Goal: Navigation & Orientation: Locate item on page

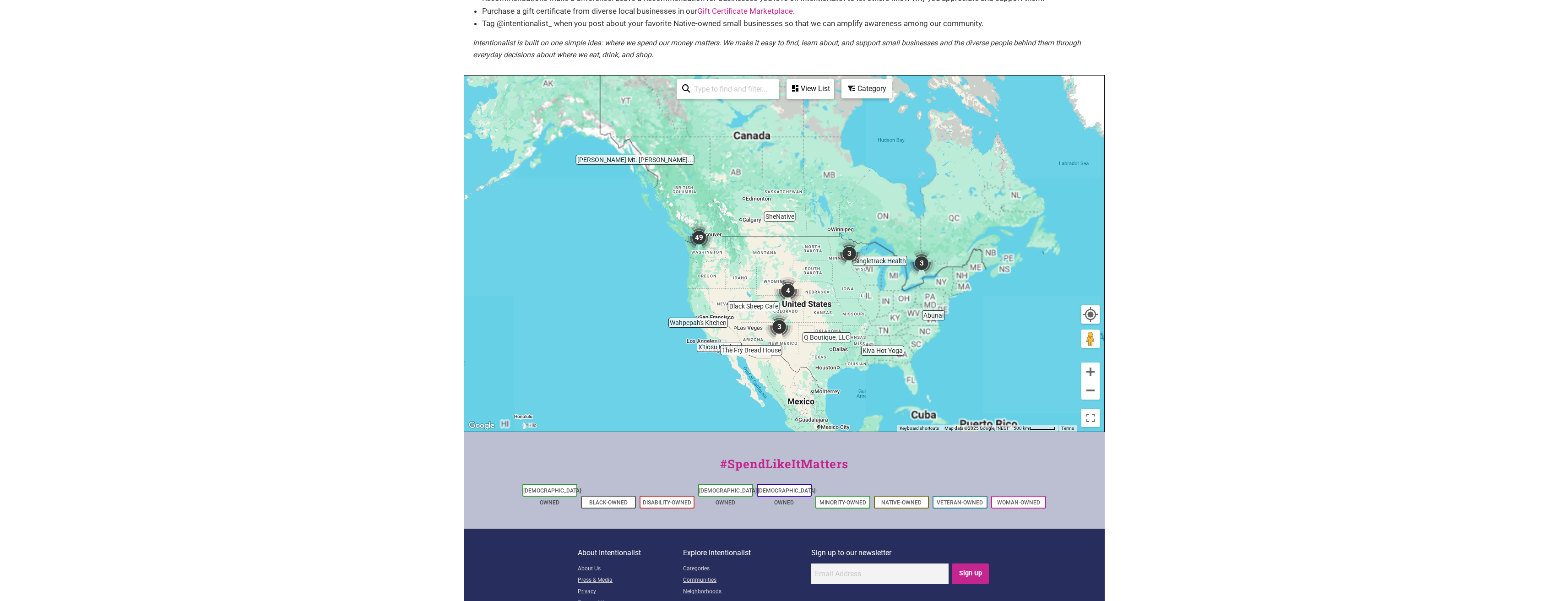
scroll to position [137, 0]
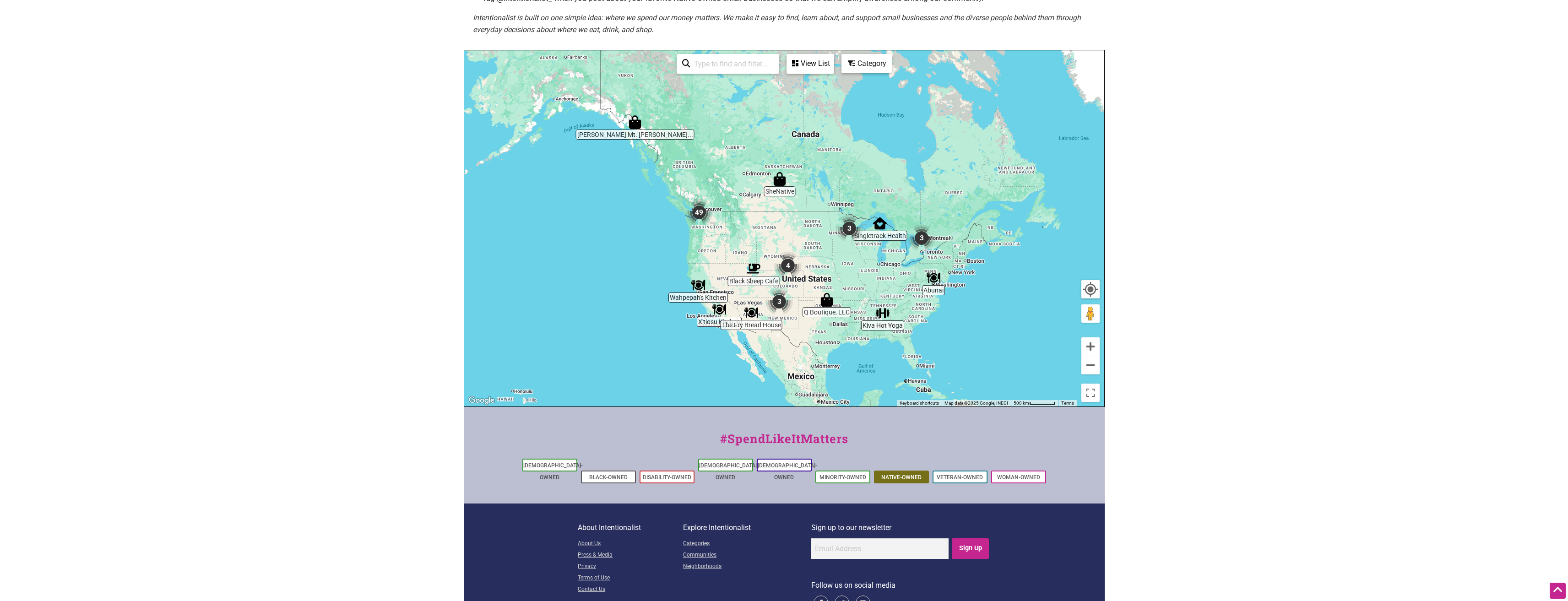
click at [900, 474] on link "Native-Owned" at bounding box center [901, 477] width 40 height 7
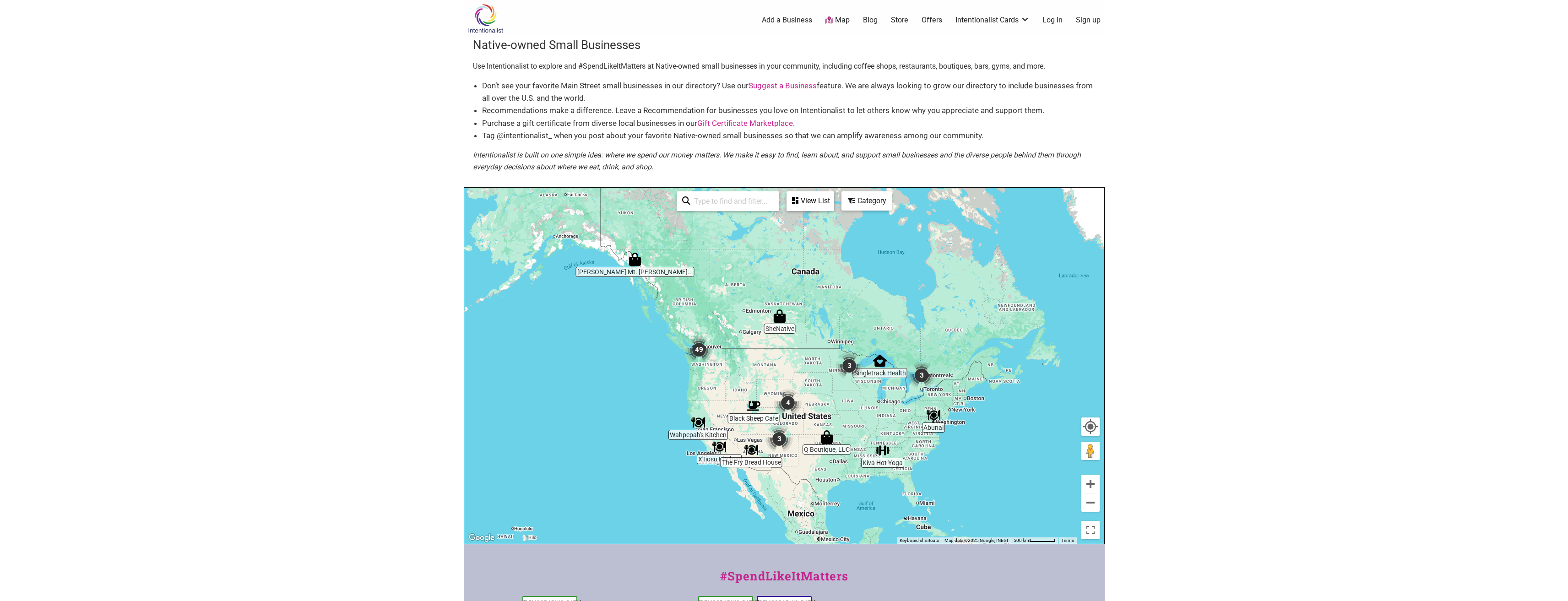
click at [699, 350] on img "49" at bounding box center [699, 349] width 27 height 27
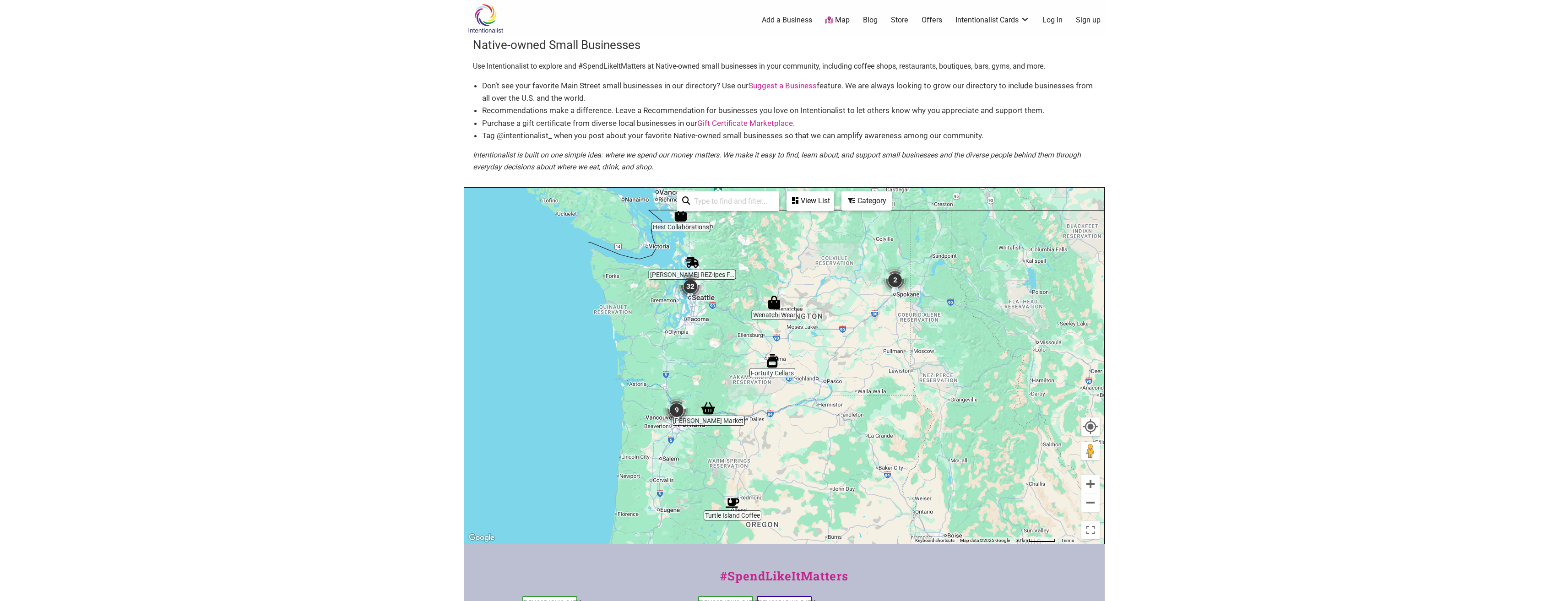
click at [691, 286] on img "32" at bounding box center [690, 286] width 27 height 27
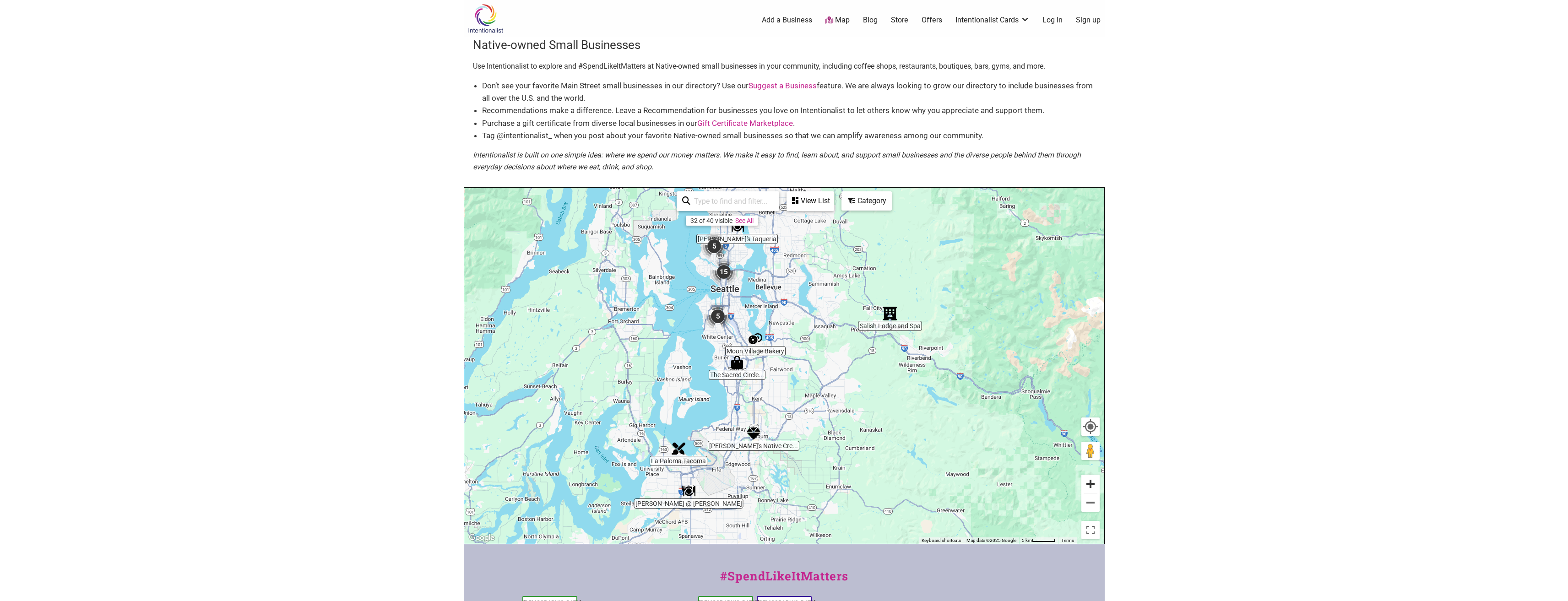
click at [1088, 483] on button "Zoom in" at bounding box center [1090, 484] width 18 height 18
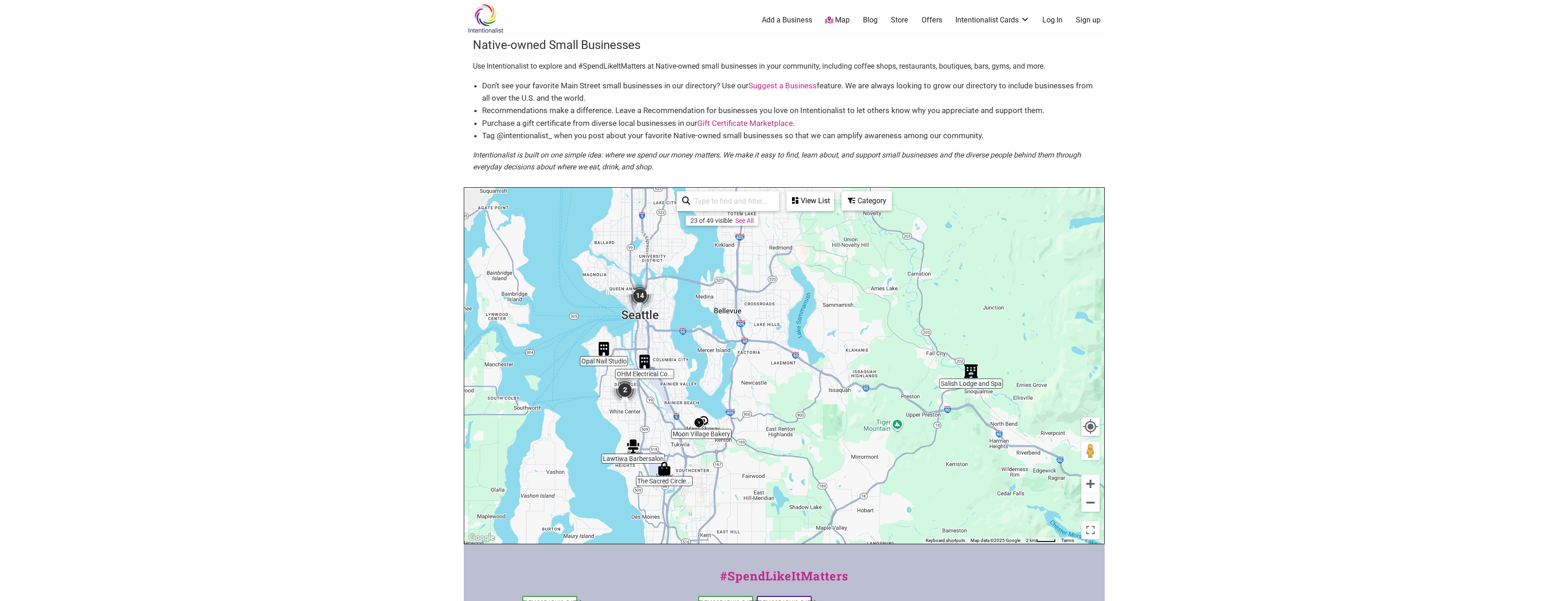
drag, startPoint x: 761, startPoint y: 271, endPoint x: 737, endPoint y: 375, distance: 106.7
click at [737, 375] on div "To navigate, press the arrow keys." at bounding box center [784, 365] width 640 height 356
click at [1093, 484] on button "Zoom in" at bounding box center [1090, 484] width 18 height 18
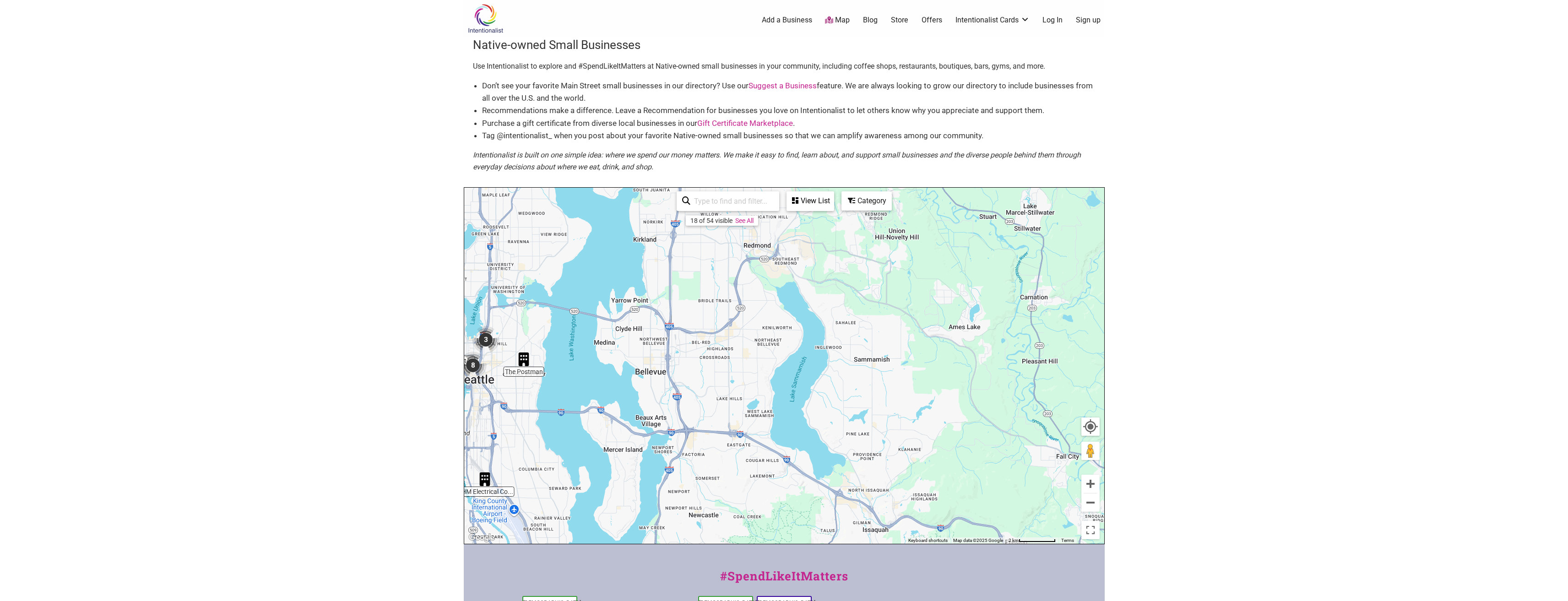
drag, startPoint x: 747, startPoint y: 313, endPoint x: 732, endPoint y: 400, distance: 88.3
click at [732, 400] on div "To navigate, press the arrow keys." at bounding box center [784, 365] width 640 height 356
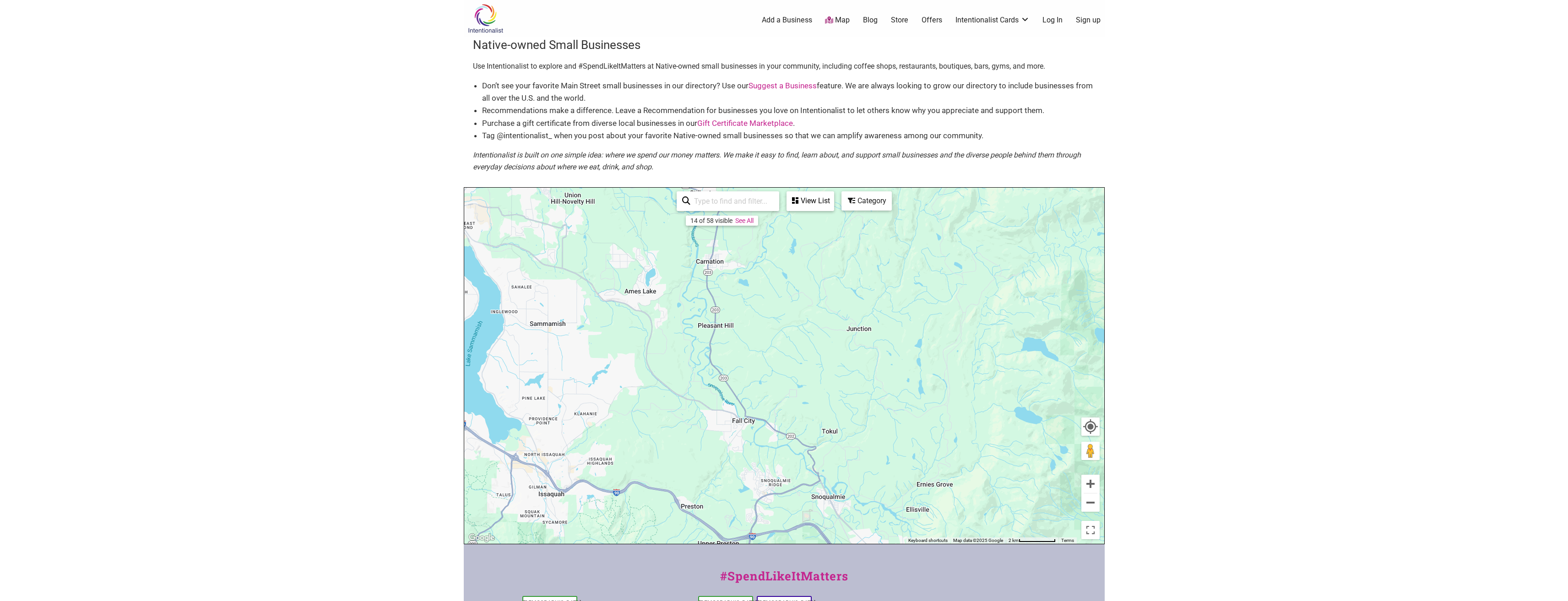
drag, startPoint x: 1007, startPoint y: 440, endPoint x: 681, endPoint y: 404, distance: 328.0
click at [681, 404] on div "To navigate, press the arrow keys." at bounding box center [784, 365] width 640 height 356
click at [810, 464] on img "Salish Lodge and Spa" at bounding box center [810, 462] width 14 height 14
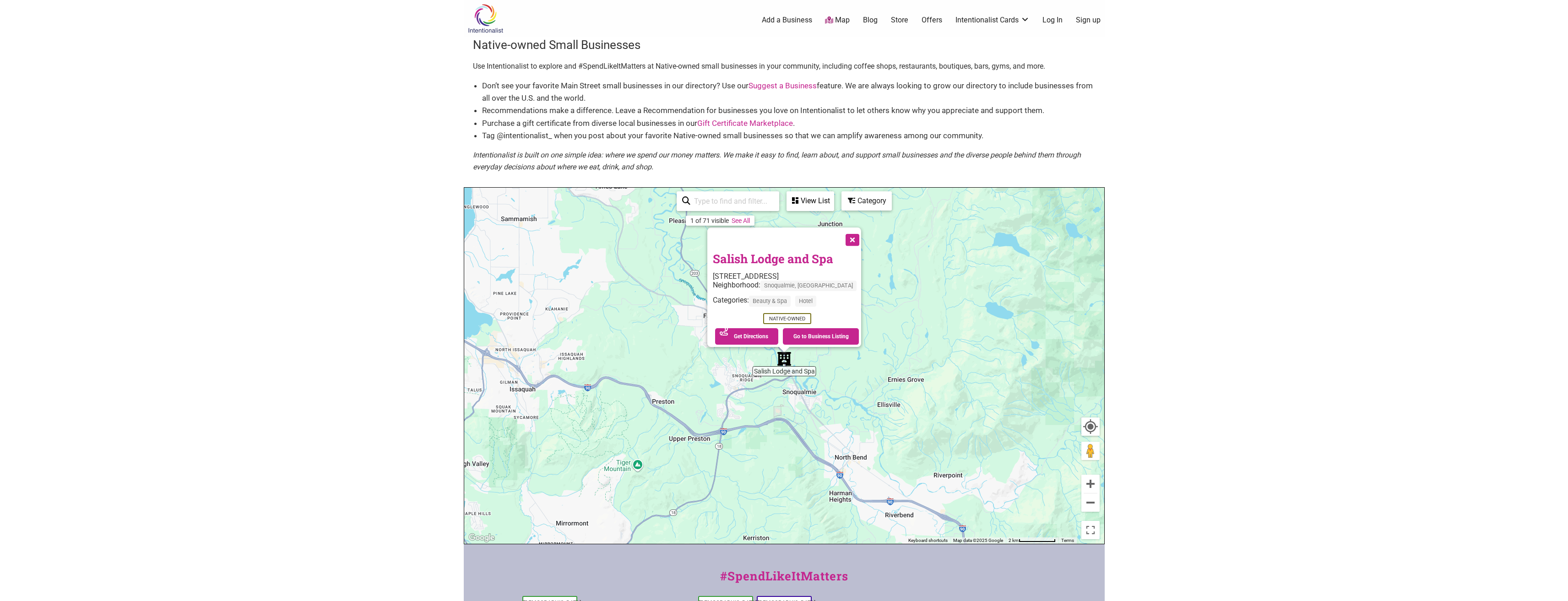
click at [844, 237] on button "Close" at bounding box center [852, 239] width 23 height 23
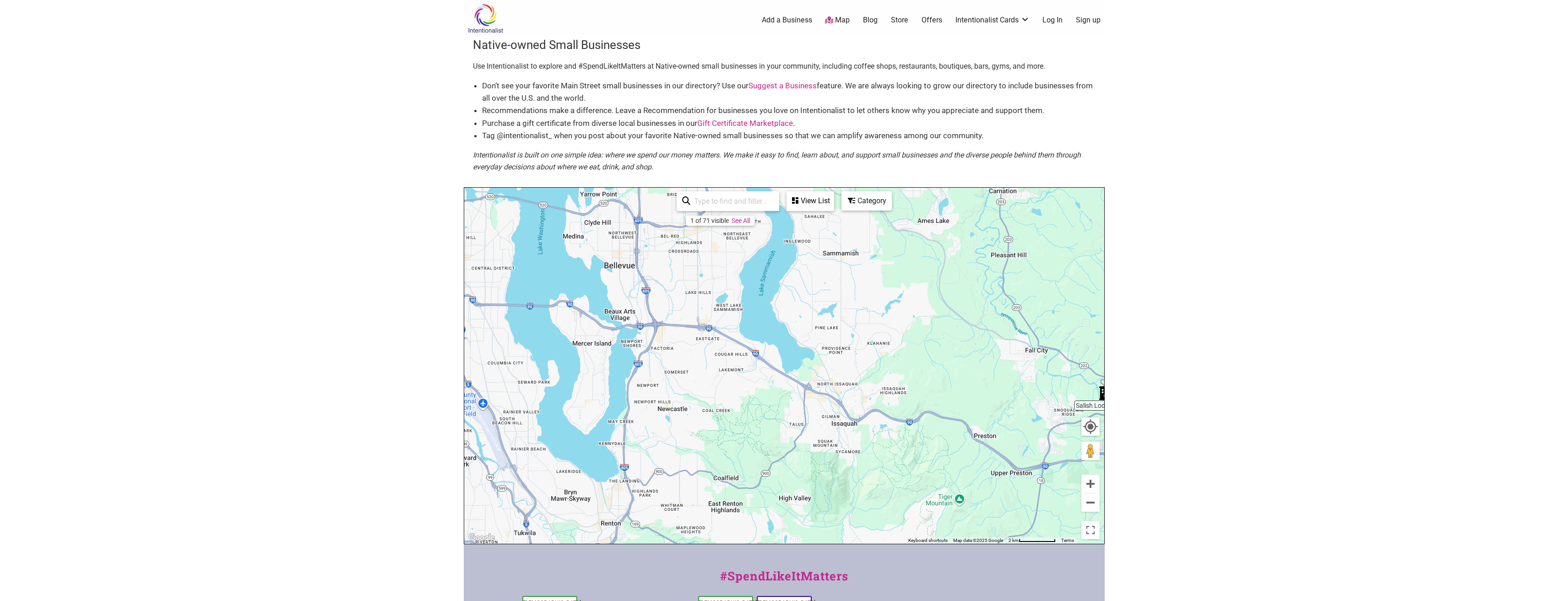
drag, startPoint x: 564, startPoint y: 383, endPoint x: 887, endPoint y: 418, distance: 324.9
click at [887, 418] on div "To navigate, press the arrow keys." at bounding box center [784, 365] width 640 height 356
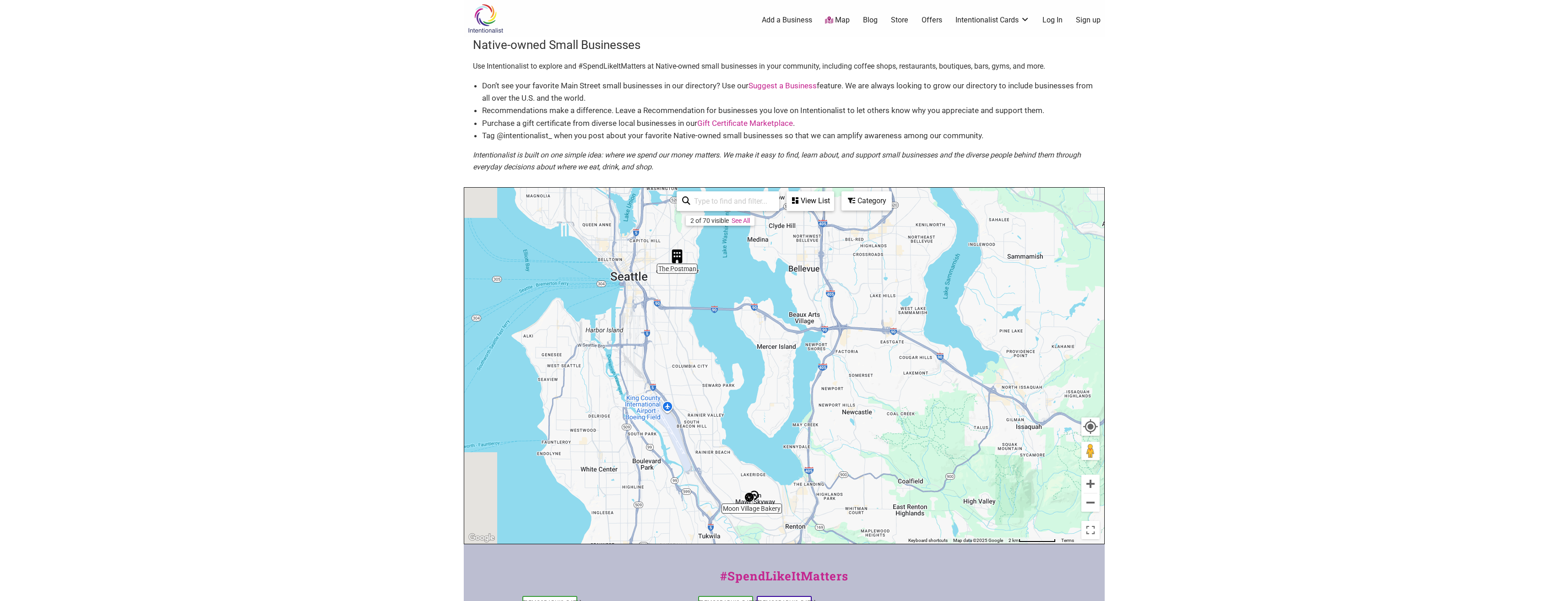
drag, startPoint x: 520, startPoint y: 386, endPoint x: 705, endPoint y: 389, distance: 185.0
click at [705, 389] on div "To navigate, press the arrow keys." at bounding box center [784, 365] width 640 height 356
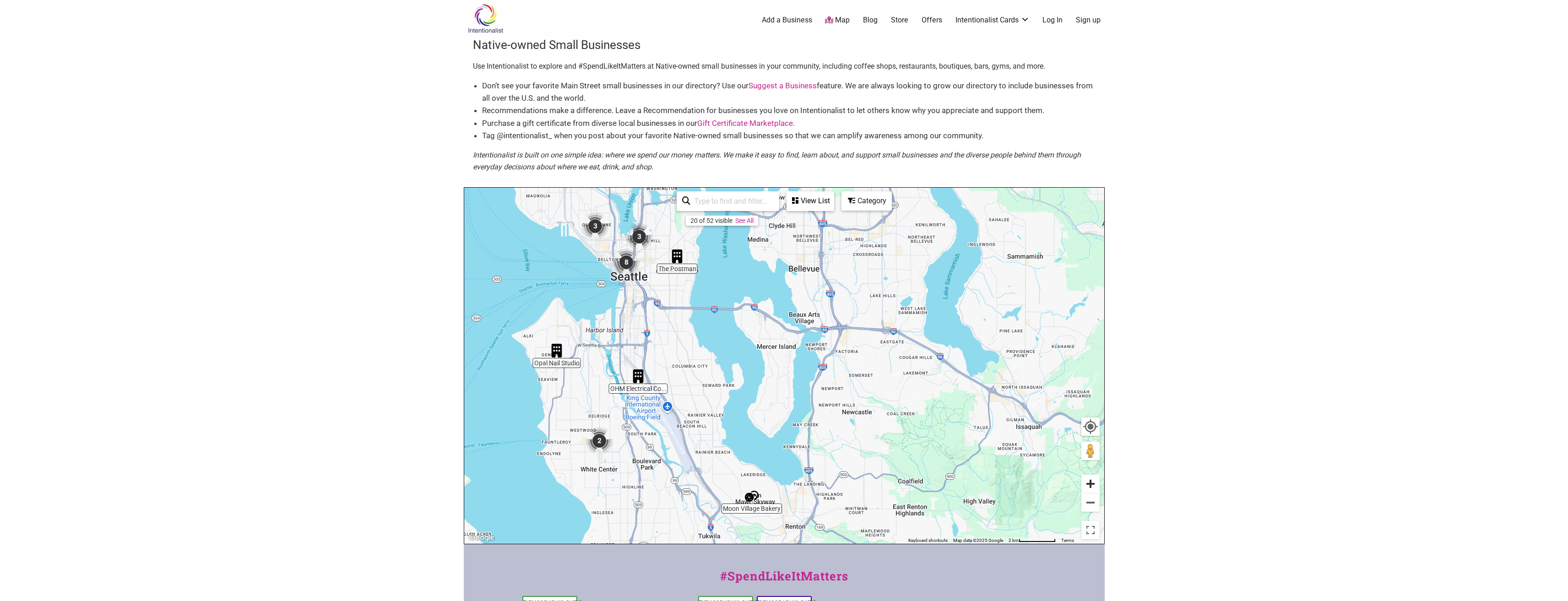
click at [1094, 483] on button "Zoom in" at bounding box center [1090, 484] width 18 height 18
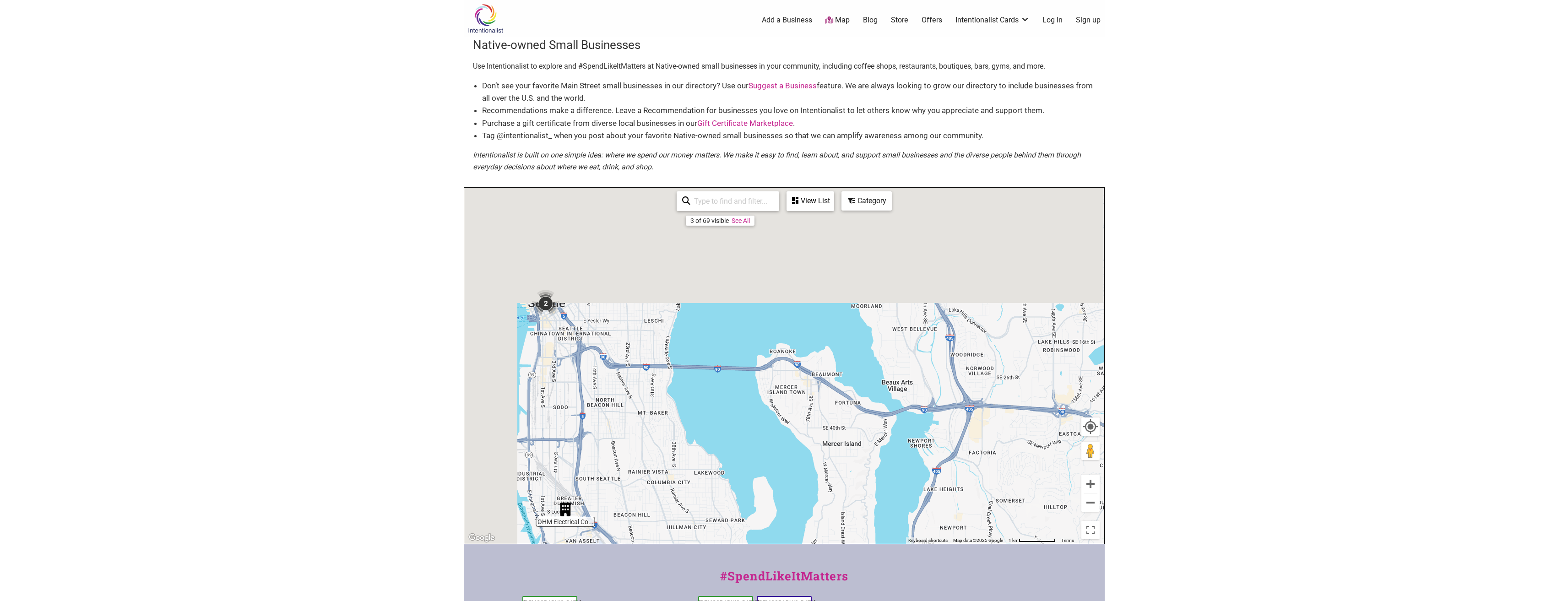
drag, startPoint x: 583, startPoint y: 336, endPoint x: 668, endPoint y: 467, distance: 156.2
click at [668, 467] on div "To navigate, press the arrow keys." at bounding box center [784, 365] width 640 height 356
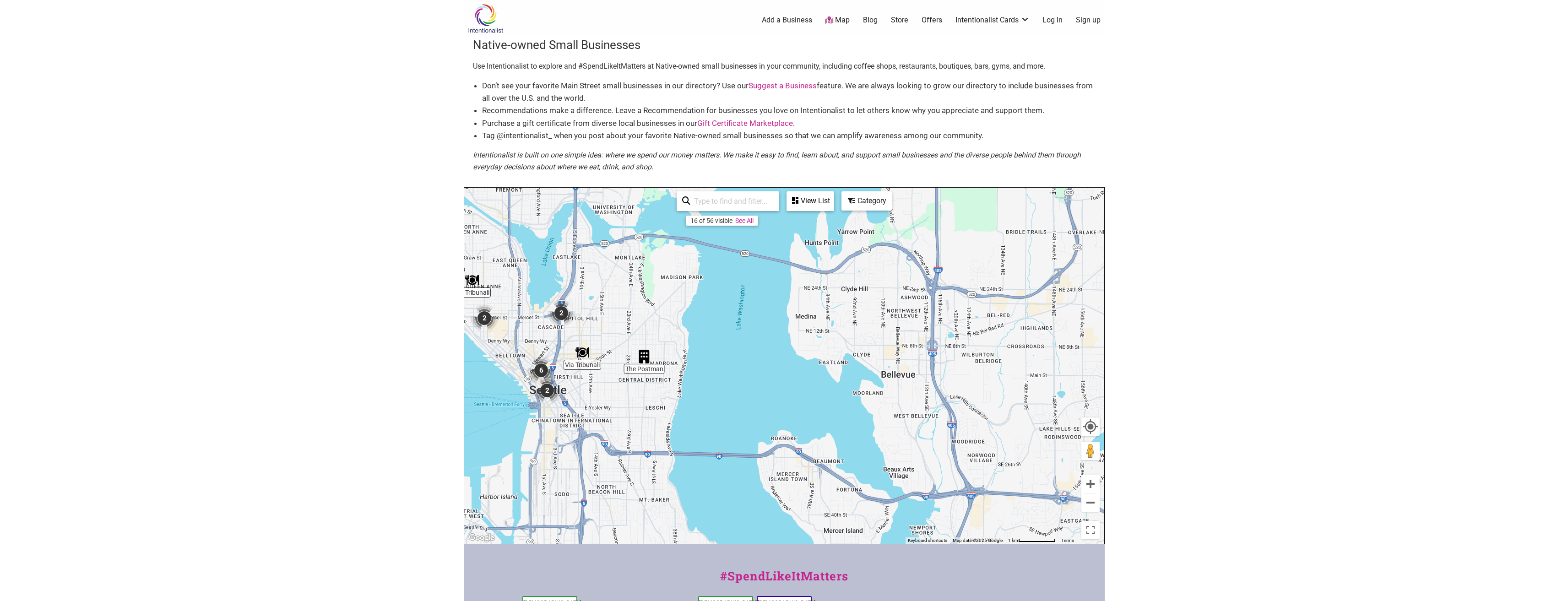
drag, startPoint x: 661, startPoint y: 316, endPoint x: 651, endPoint y: 389, distance: 73.7
click at [651, 389] on div "To navigate, press the arrow keys." at bounding box center [784, 365] width 640 height 356
click at [580, 352] on img "Via Tribunali" at bounding box center [582, 353] width 14 height 14
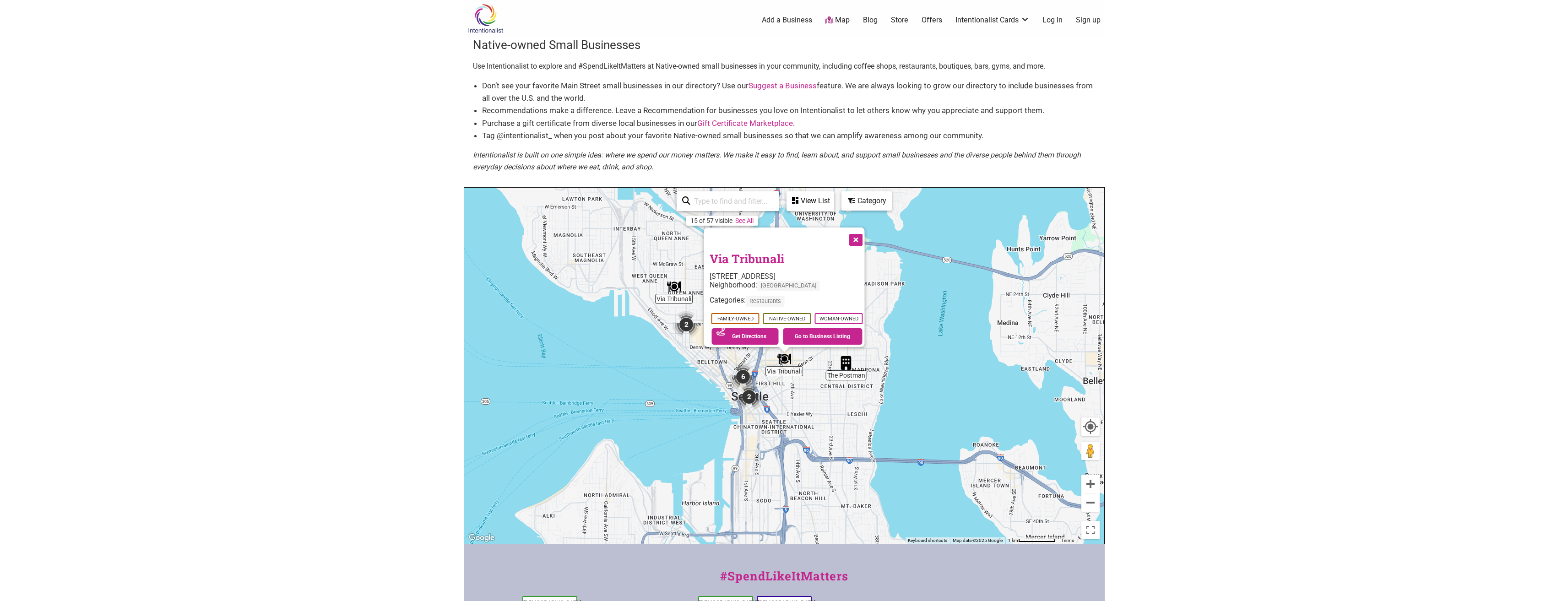
click at [856, 237] on button "Close" at bounding box center [855, 239] width 23 height 23
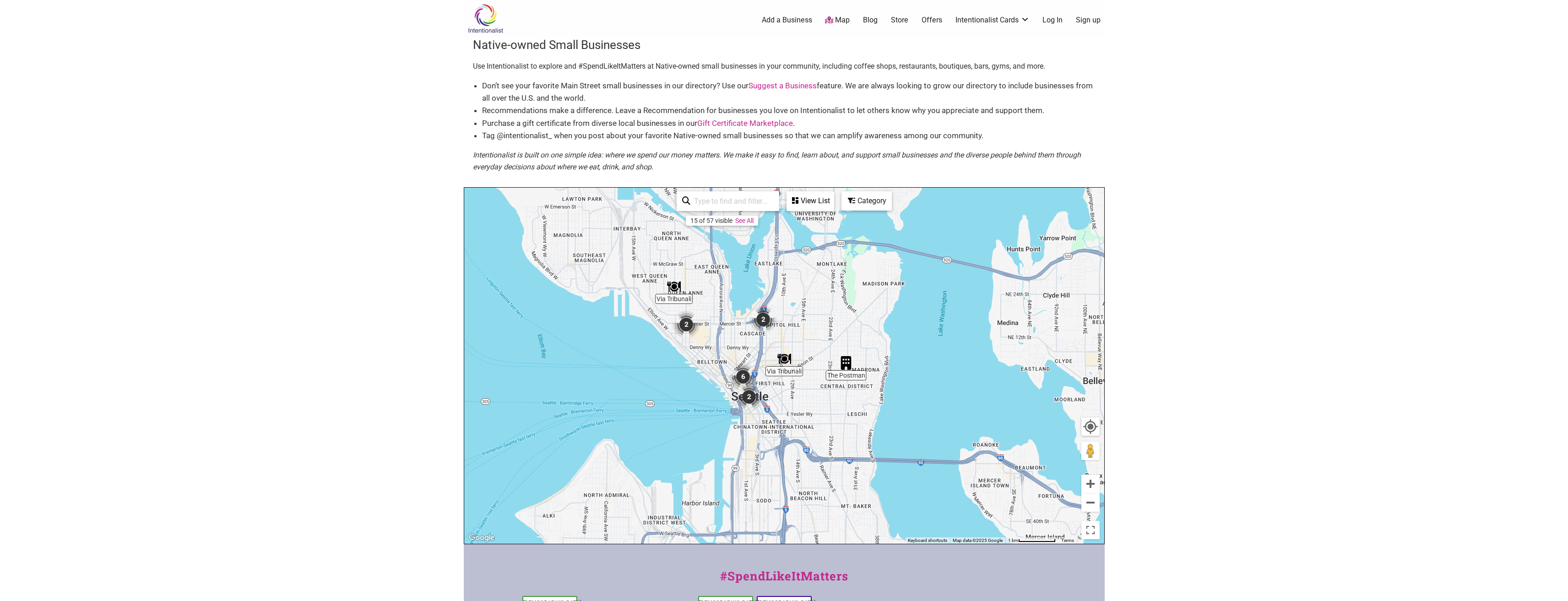
click at [843, 366] on img "The Postman" at bounding box center [846, 363] width 14 height 14
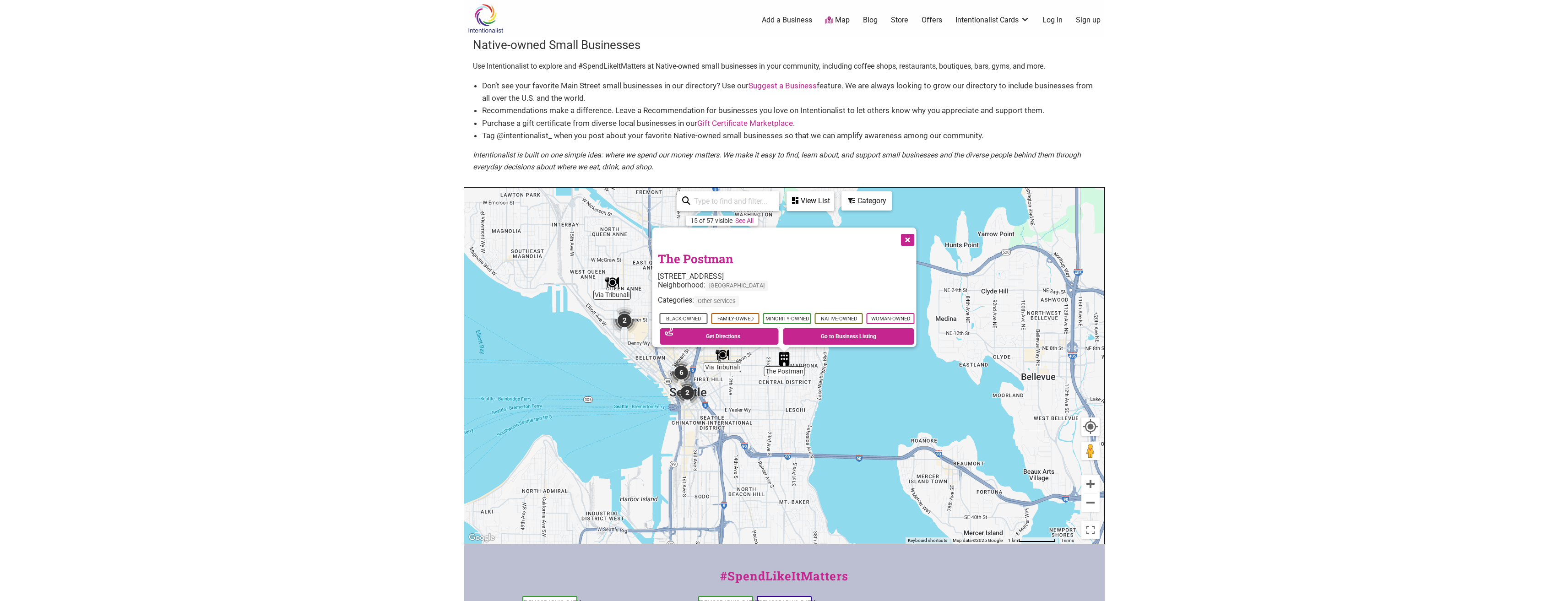
click at [914, 234] on button "Close" at bounding box center [906, 239] width 23 height 23
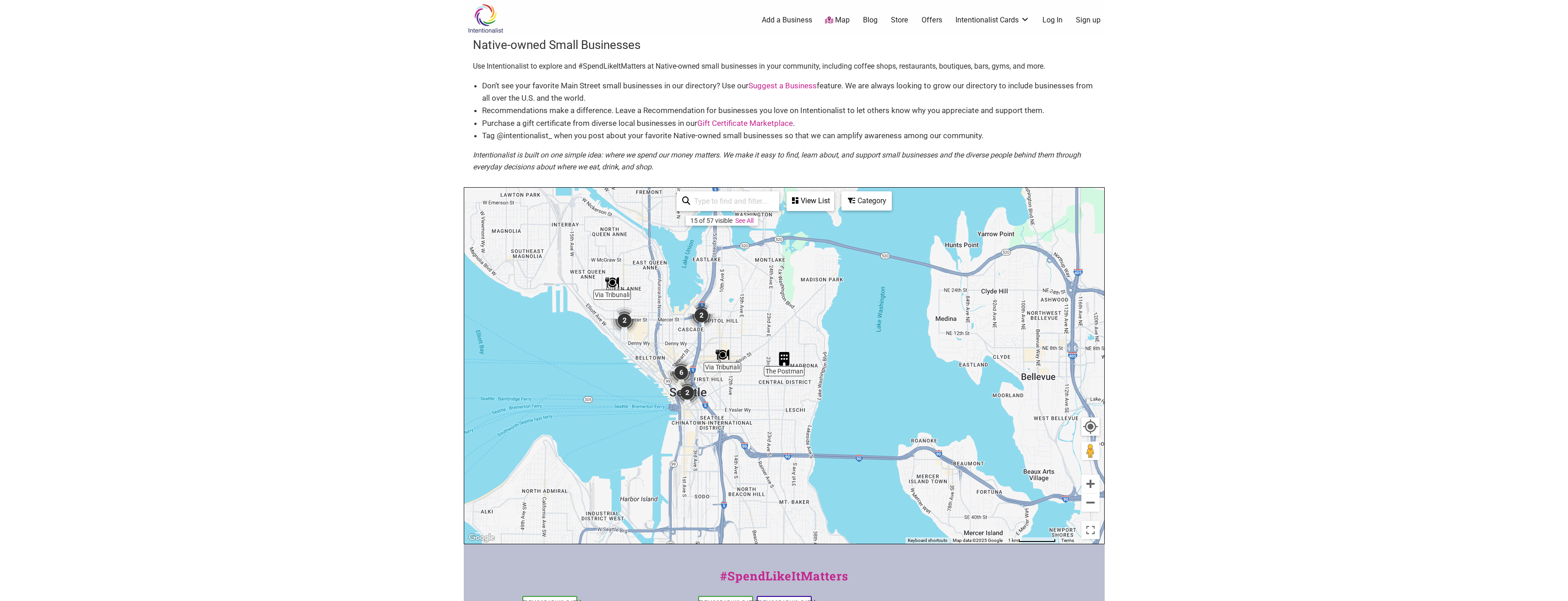
click at [623, 322] on img "2" at bounding box center [624, 320] width 27 height 27
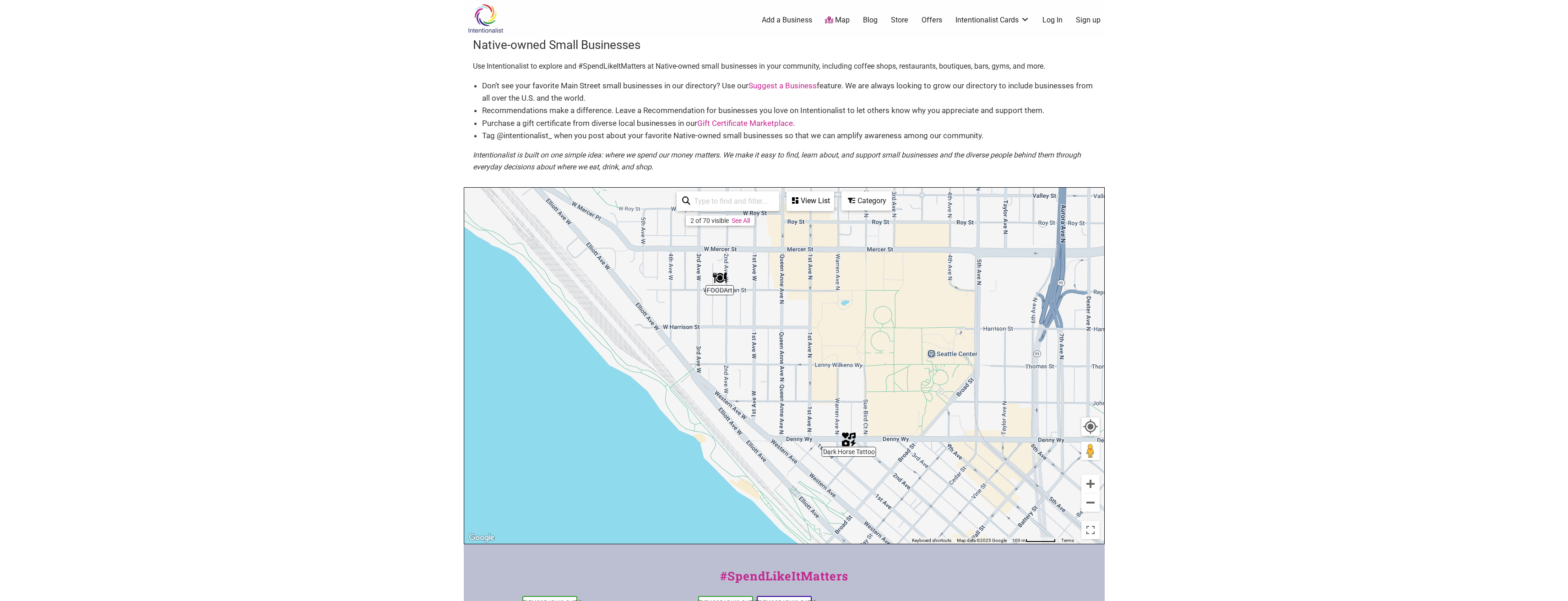
click at [717, 279] on img "FOODArt" at bounding box center [719, 277] width 14 height 14
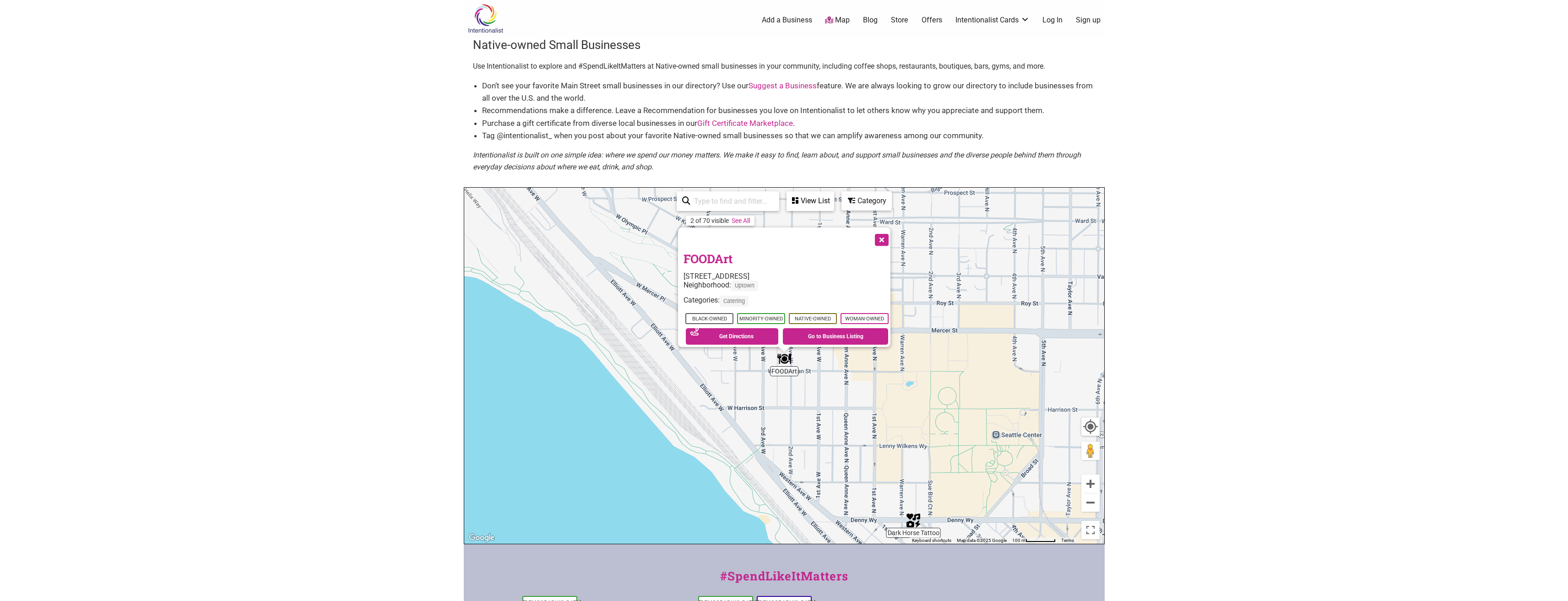
click at [884, 237] on button "Close" at bounding box center [881, 239] width 23 height 23
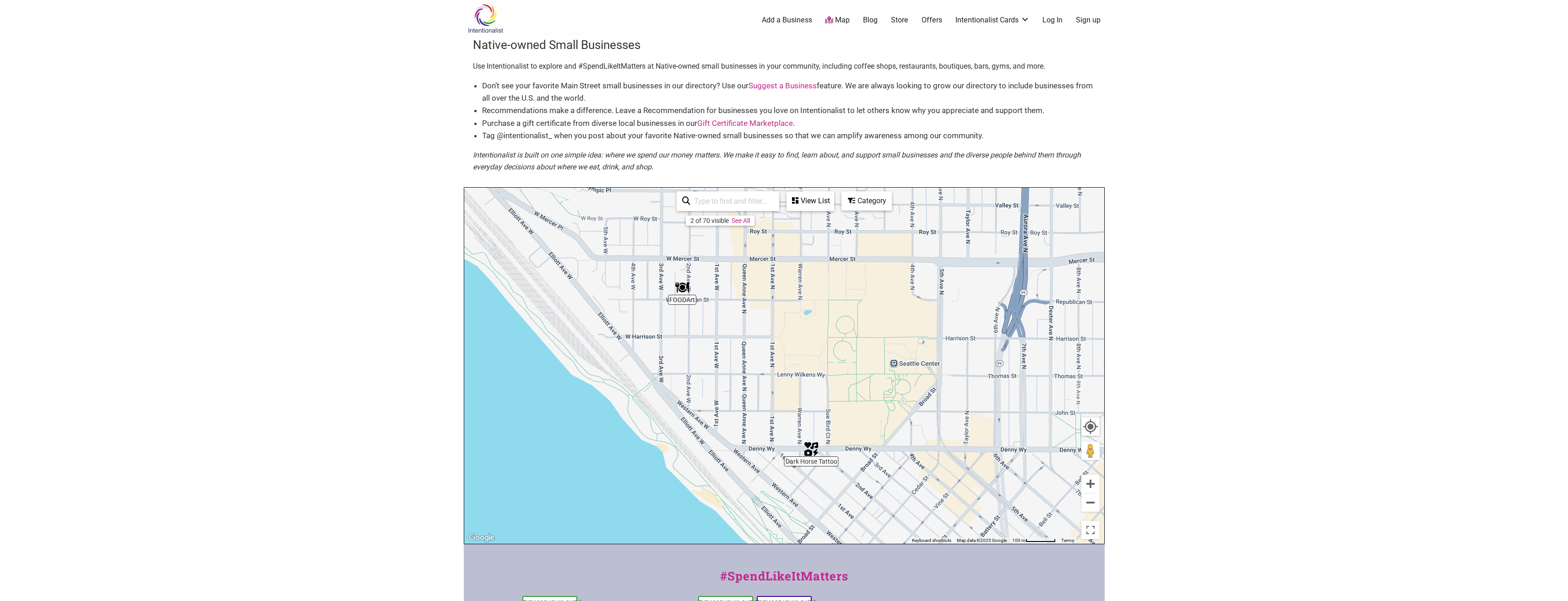
drag, startPoint x: 940, startPoint y: 462, endPoint x: 810, endPoint y: 363, distance: 163.4
click at [810, 363] on div "To navigate, press the arrow keys." at bounding box center [784, 365] width 640 height 356
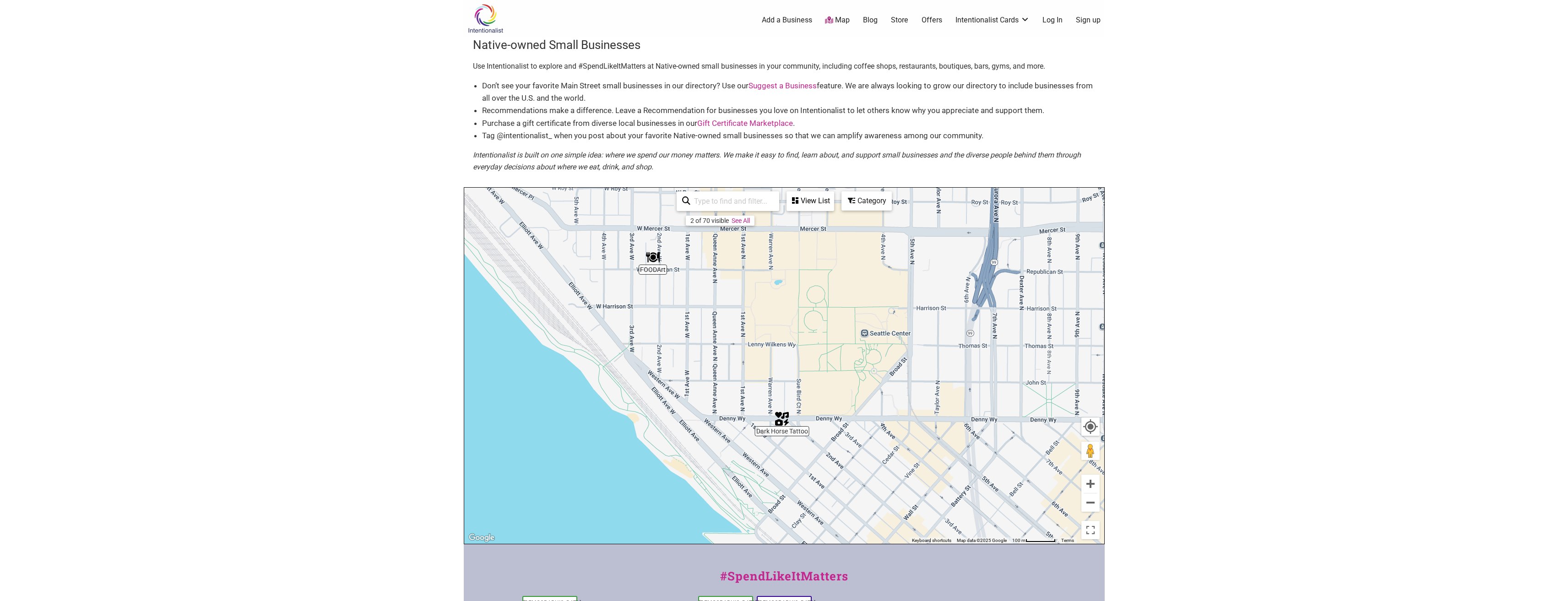
click at [646, 268] on div "To navigate, press the arrow keys." at bounding box center [784, 365] width 640 height 356
click at [651, 263] on img "FOODArt" at bounding box center [653, 257] width 14 height 14
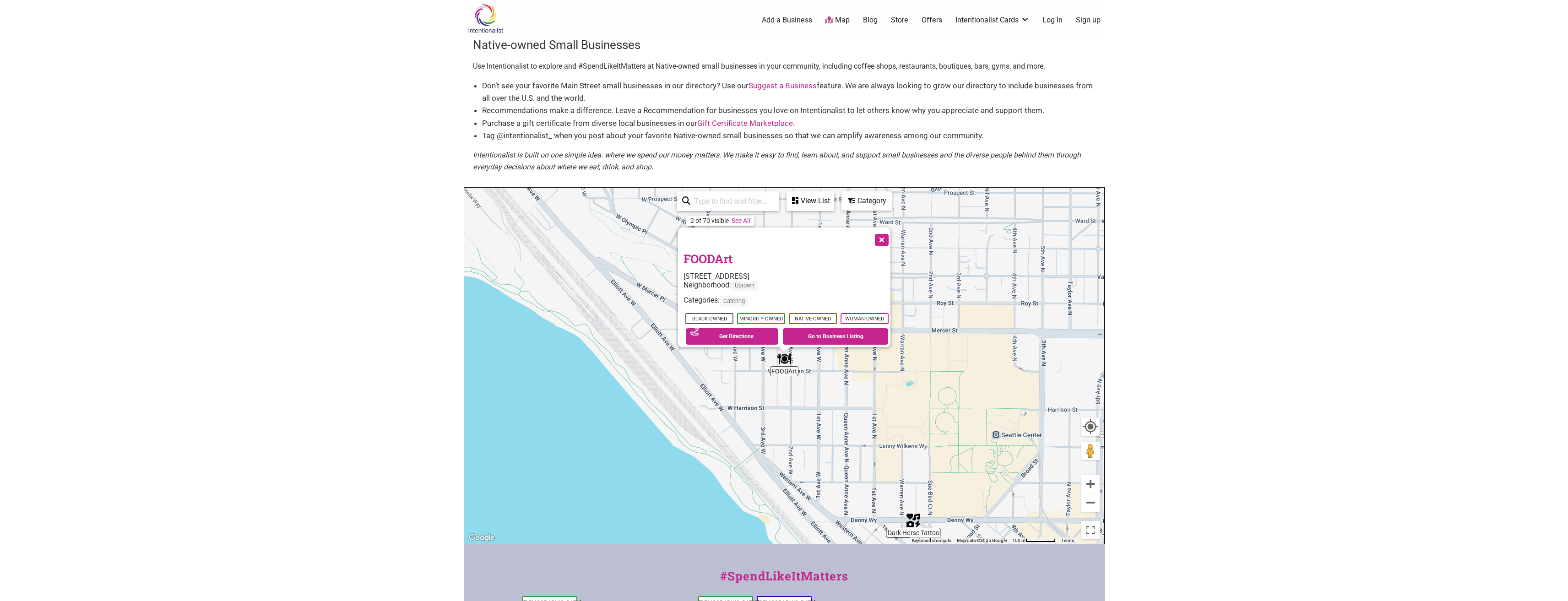
click at [887, 234] on button "Close" at bounding box center [881, 239] width 23 height 23
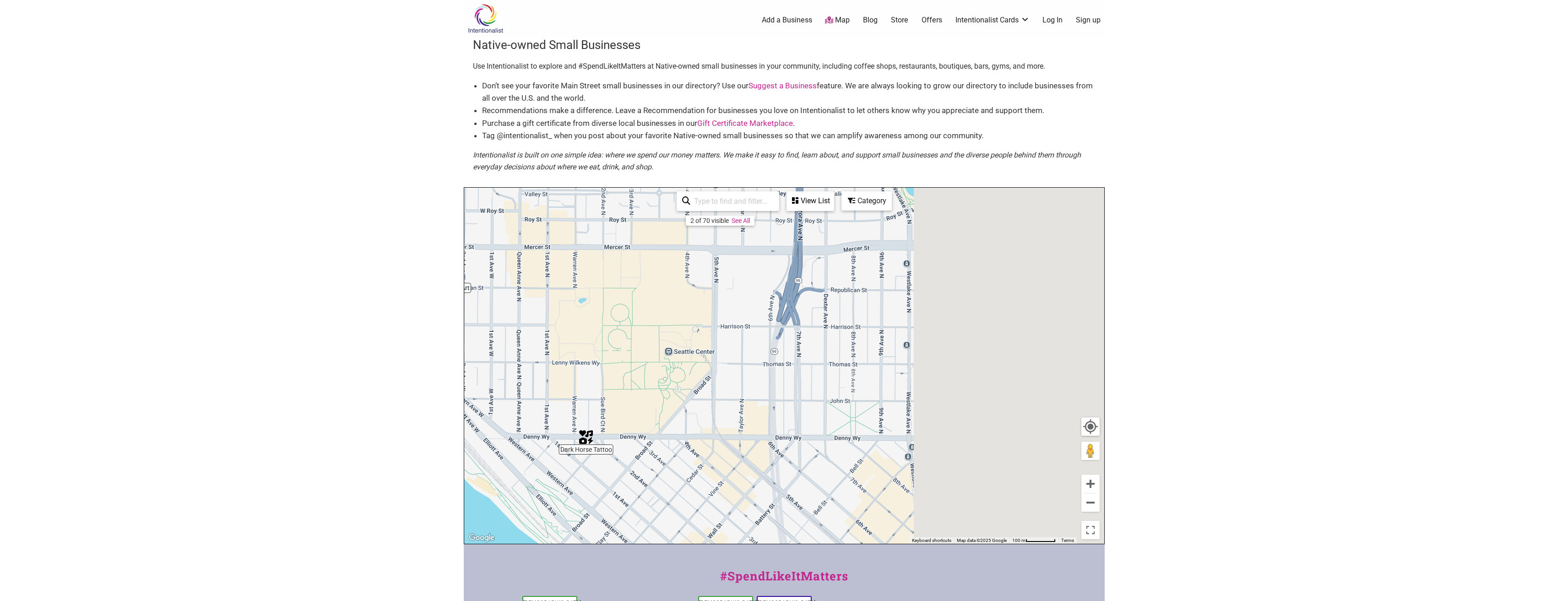
drag, startPoint x: 979, startPoint y: 398, endPoint x: 655, endPoint y: 314, distance: 334.7
click at [655, 314] on div "To navigate, press the arrow keys." at bounding box center [784, 365] width 640 height 356
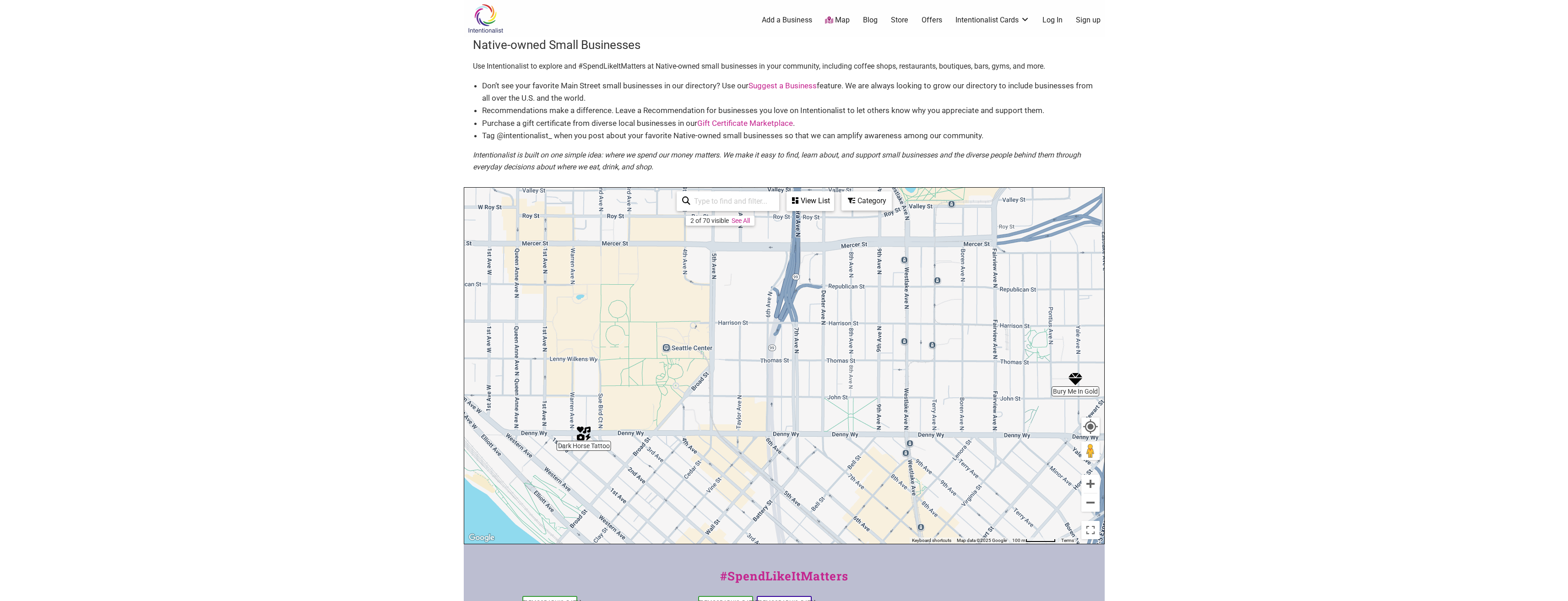
click at [1076, 380] on img "Bury Me In Gold" at bounding box center [1075, 378] width 14 height 14
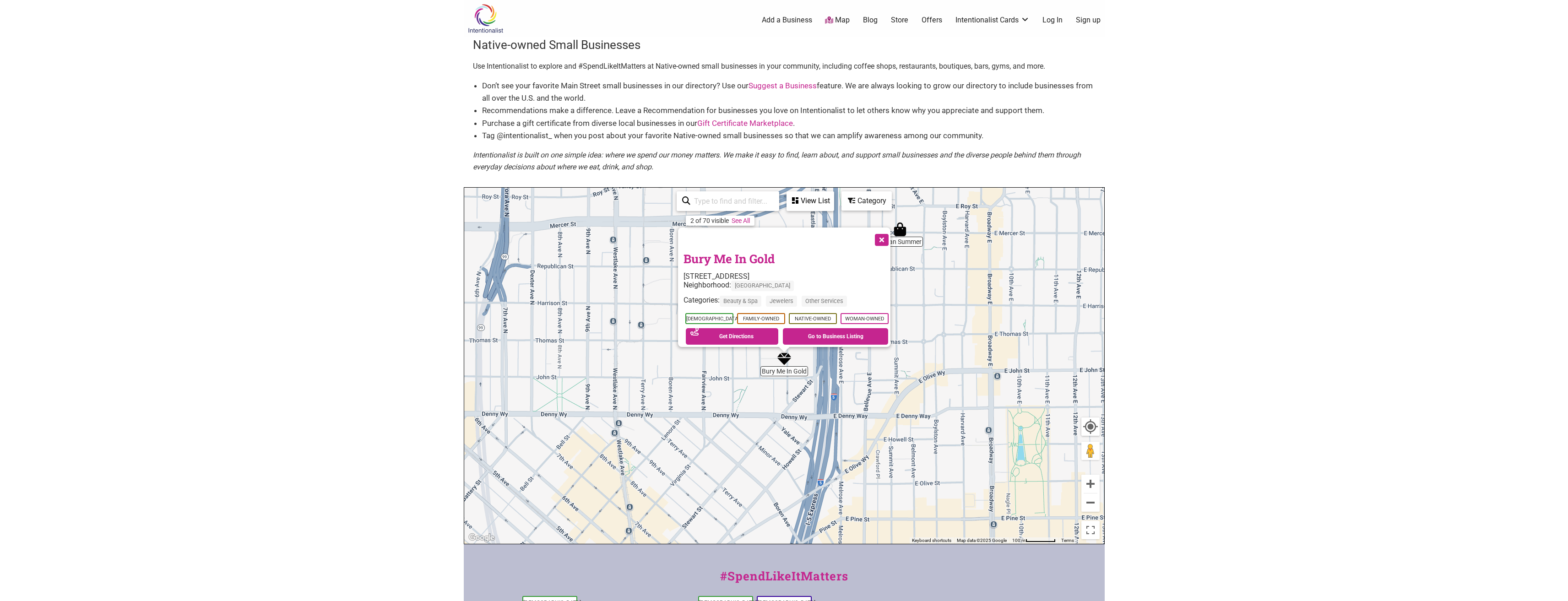
click at [884, 235] on button "Close" at bounding box center [881, 239] width 23 height 23
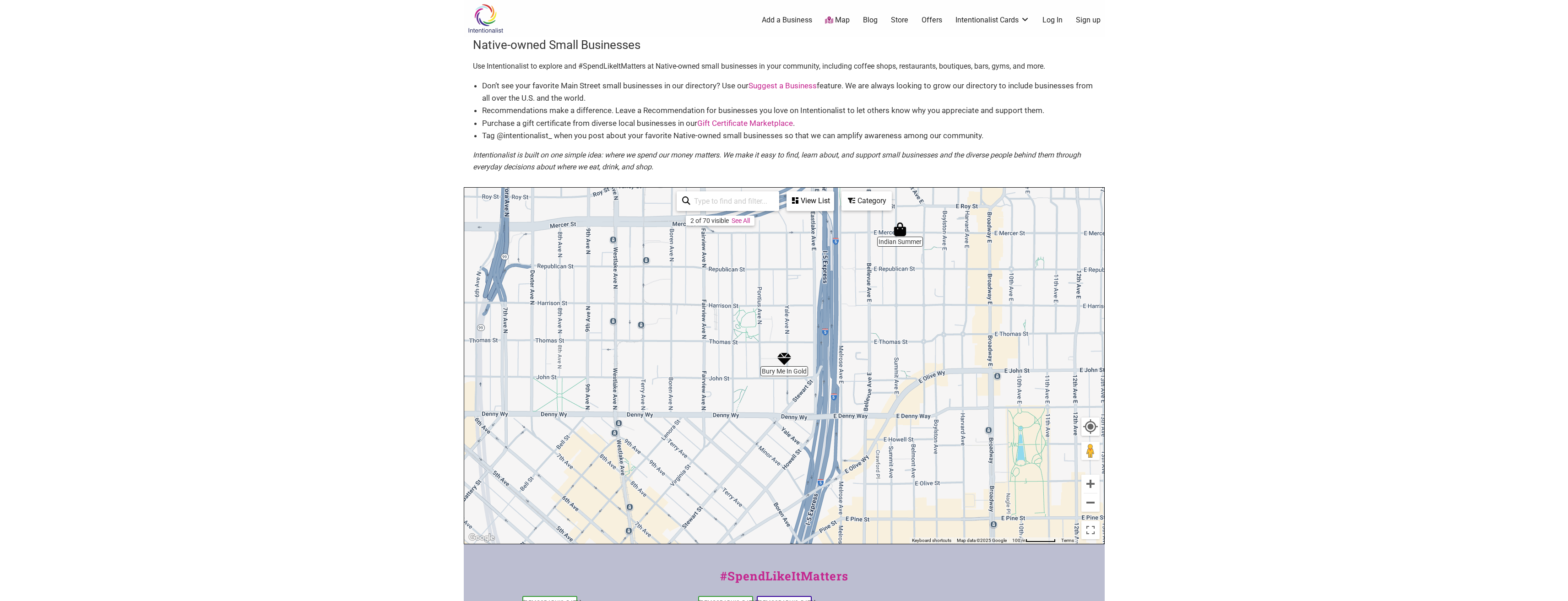
click at [900, 232] on img "Indian Summer" at bounding box center [900, 229] width 14 height 14
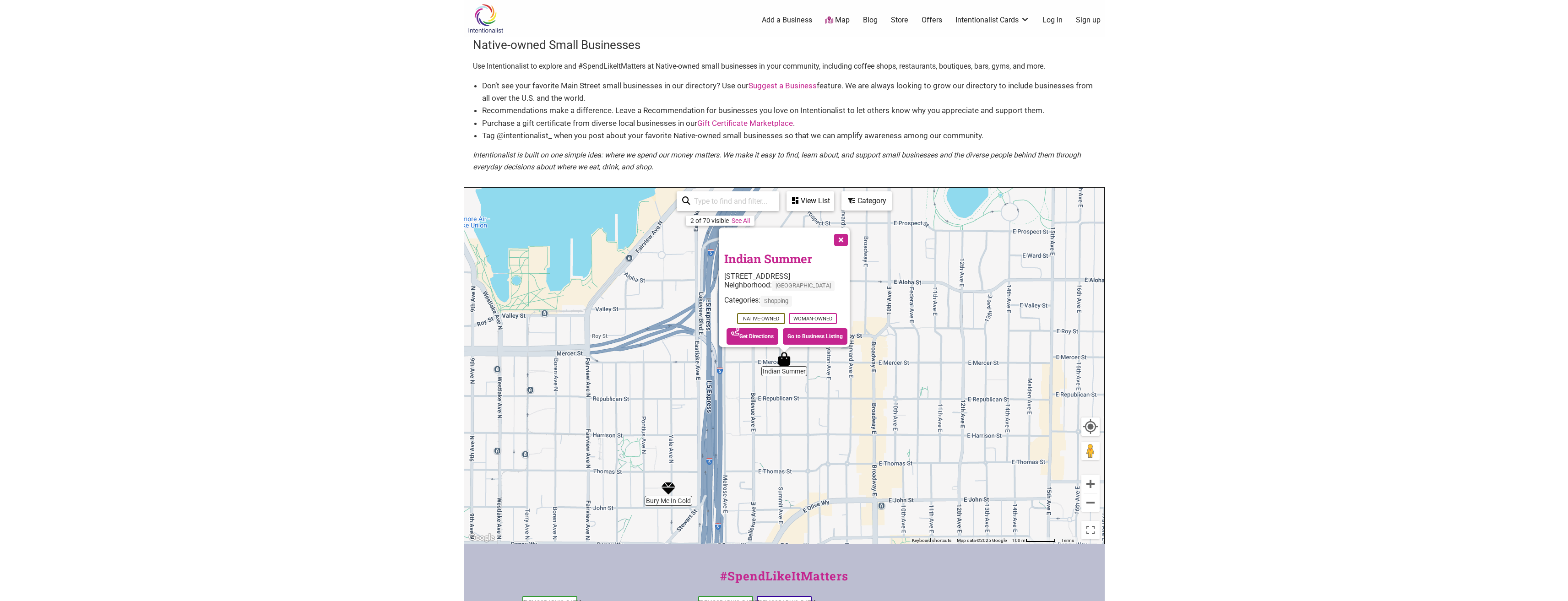
click at [843, 236] on button "Close" at bounding box center [840, 239] width 23 height 23
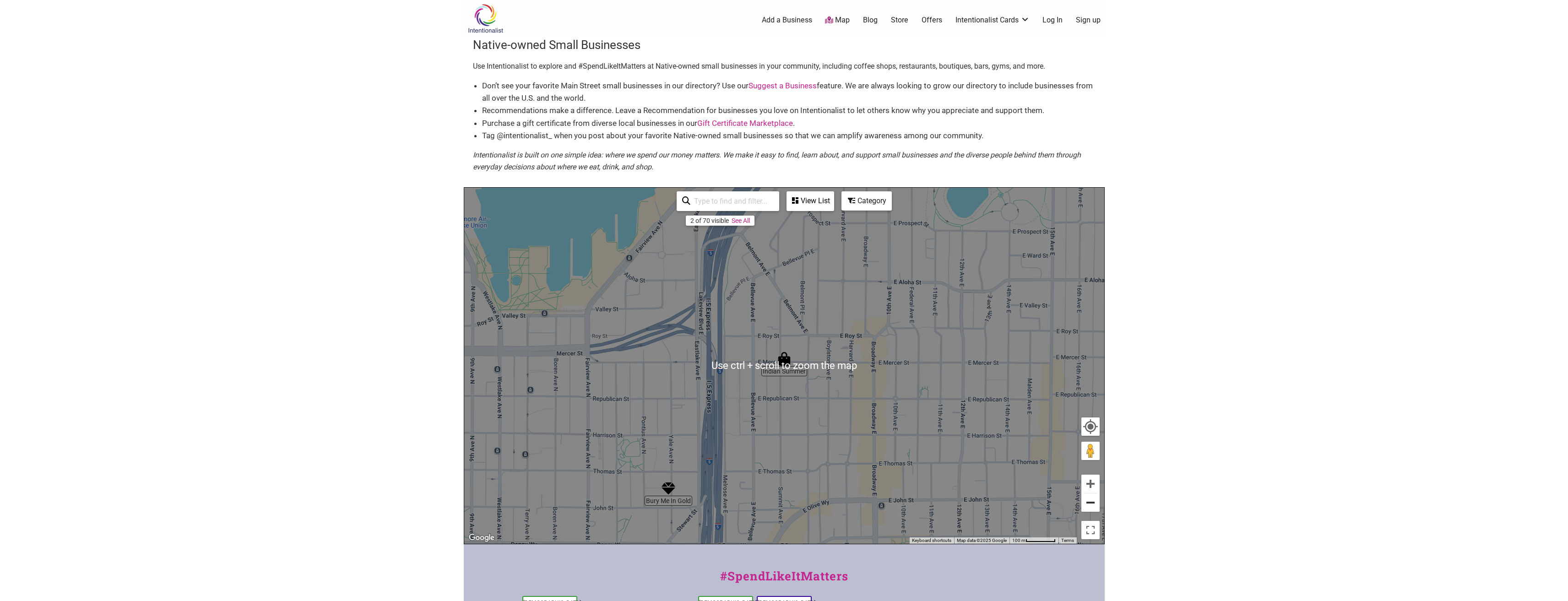
click at [1093, 505] on button "Zoom out" at bounding box center [1090, 502] width 18 height 18
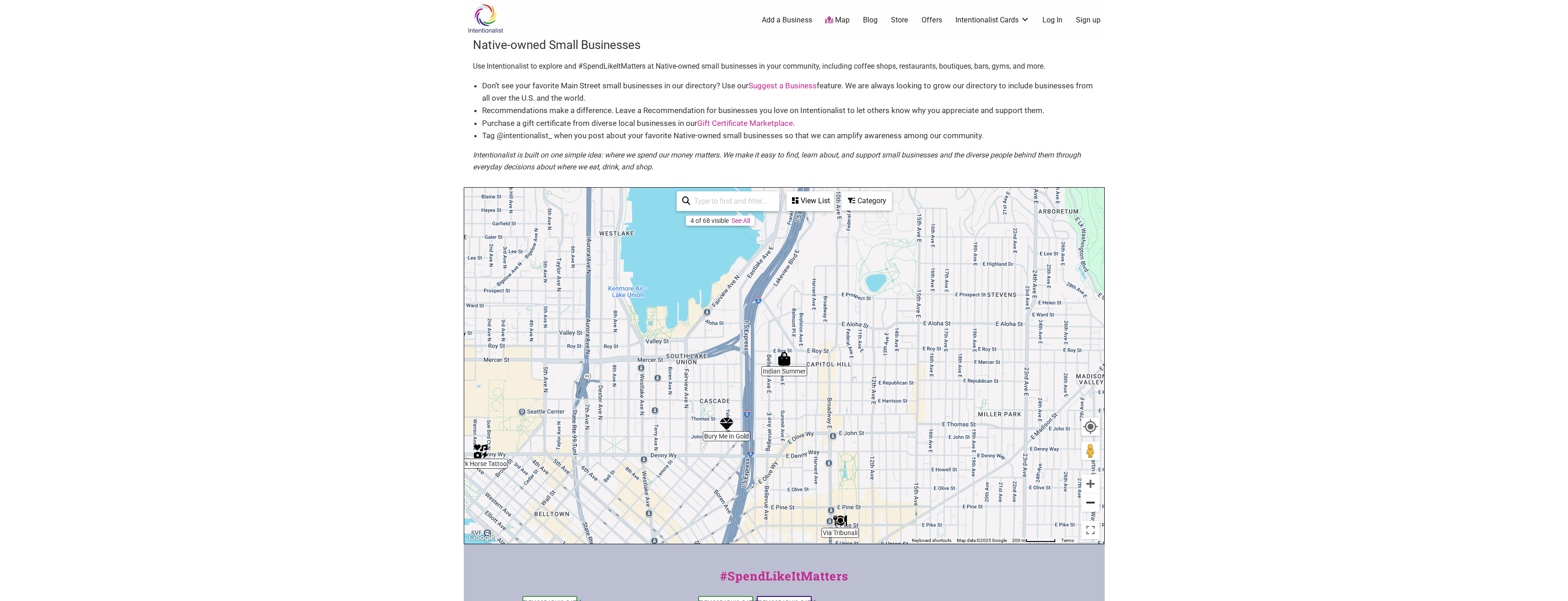
click at [1093, 505] on button "Zoom out" at bounding box center [1090, 502] width 18 height 18
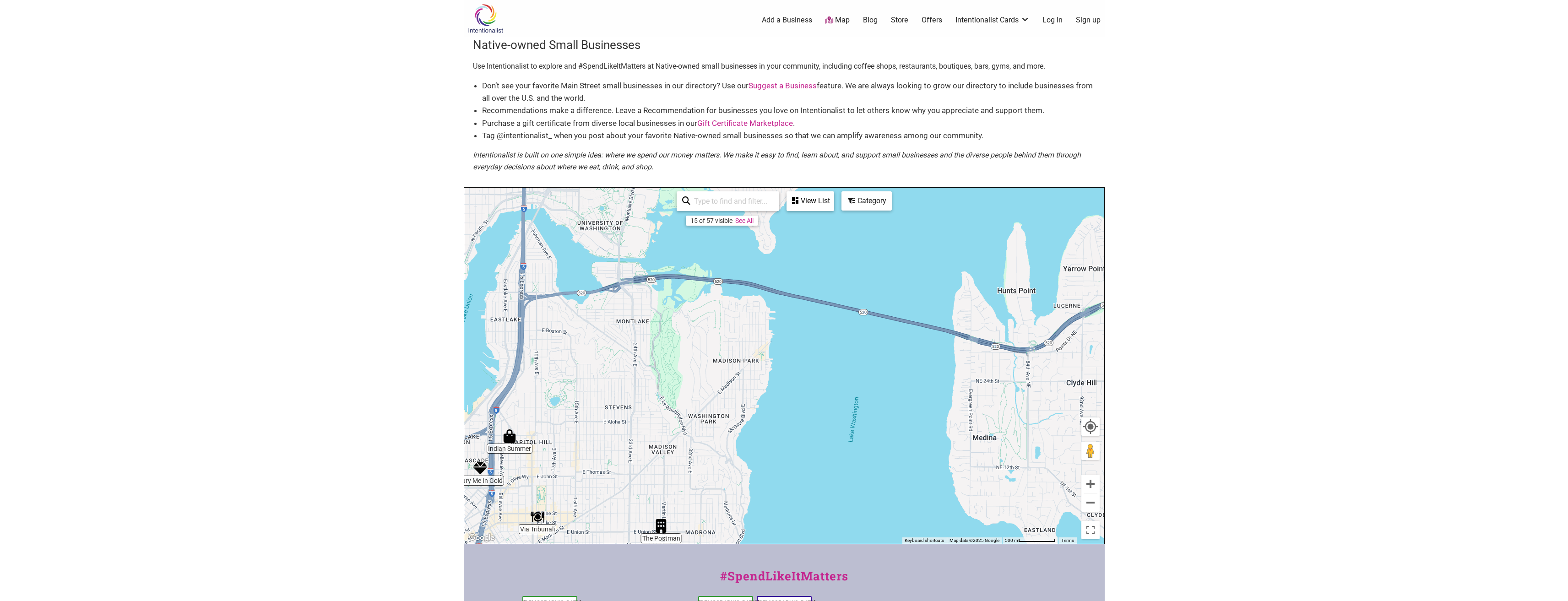
drag, startPoint x: 956, startPoint y: 347, endPoint x: 674, endPoint y: 427, distance: 293.1
click at [674, 427] on div "To navigate, press the arrow keys." at bounding box center [784, 365] width 640 height 356
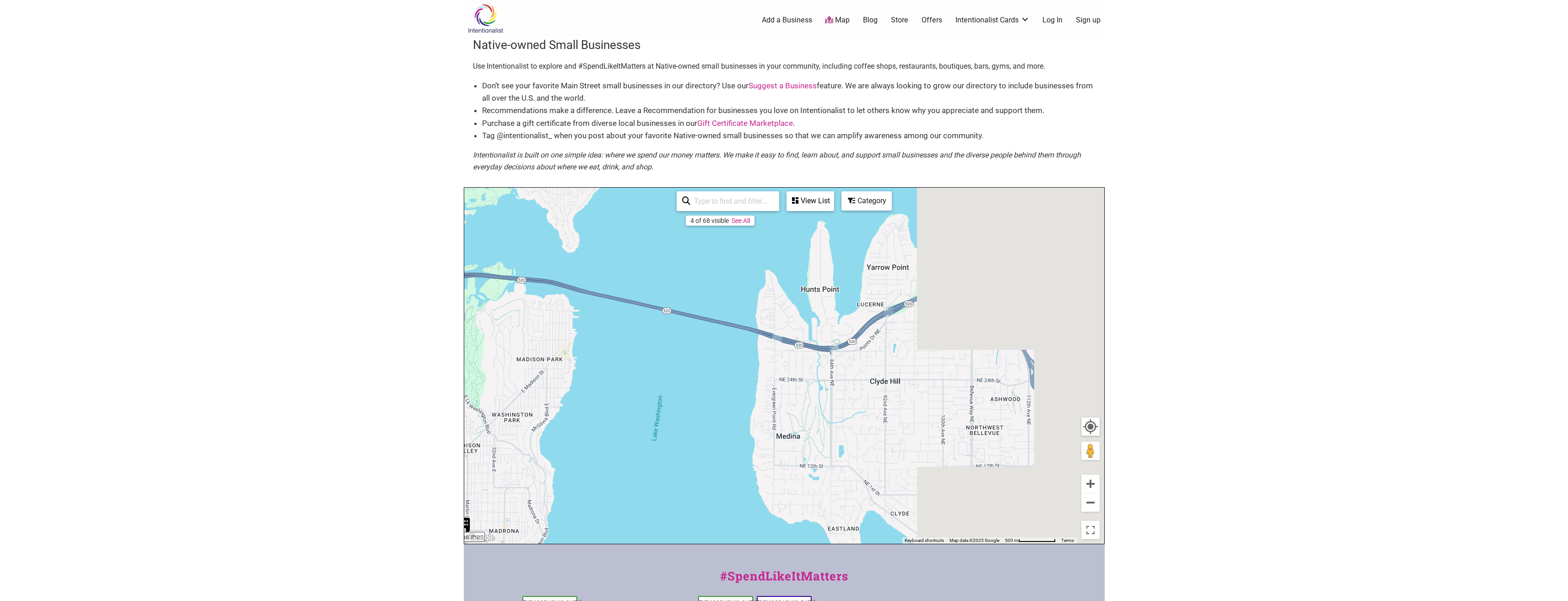
drag, startPoint x: 982, startPoint y: 409, endPoint x: 715, endPoint y: 400, distance: 267.2
click at [715, 400] on div "To navigate, press the arrow keys." at bounding box center [784, 365] width 640 height 356
